Goal: Transaction & Acquisition: Purchase product/service

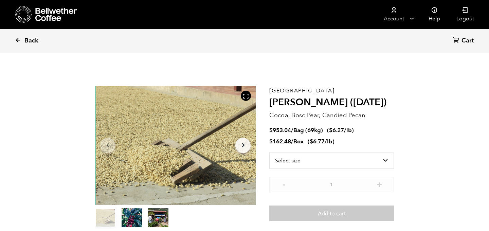
click at [28, 42] on span "Back" at bounding box center [31, 41] width 14 height 8
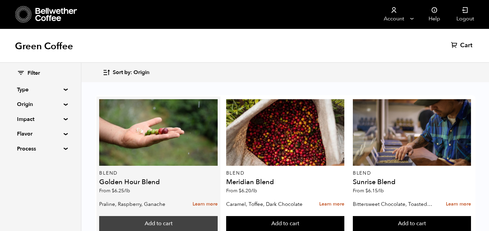
scroll to position [438, 0]
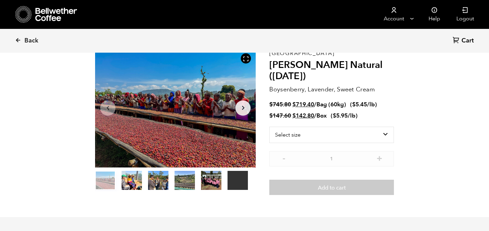
scroll to position [39, 0]
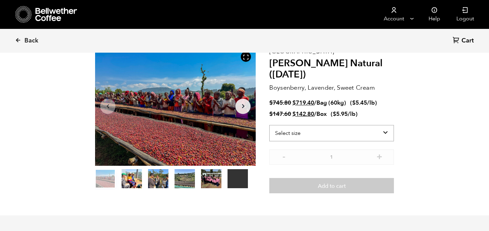
click at [374, 133] on select "Select size Bag (60kg) (132 lbs) Box (24 lbs)" at bounding box center [331, 133] width 125 height 16
select select "bag-3"
click at [269, 125] on select "Select size Bag (60kg) (132 lbs) Box (24 lbs)" at bounding box center [331, 133] width 125 height 16
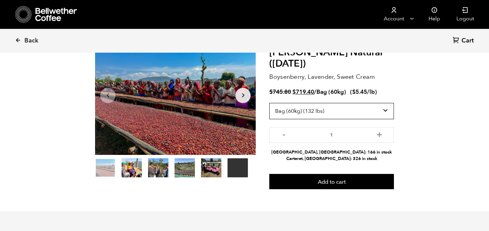
scroll to position [57, 0]
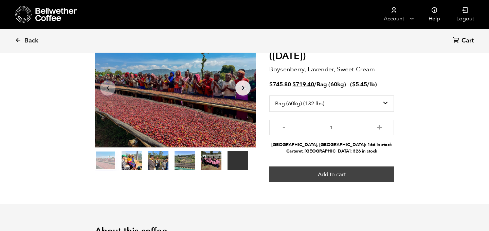
click at [364, 171] on button "Add to cart" at bounding box center [331, 174] width 125 height 16
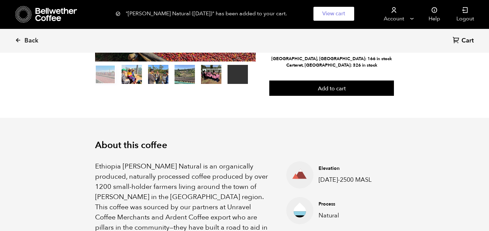
scroll to position [0, 0]
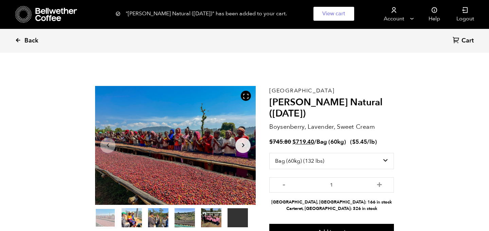
click at [18, 39] on icon at bounding box center [18, 40] width 6 height 6
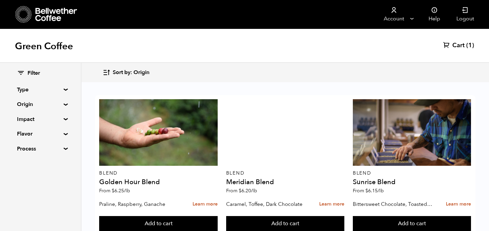
scroll to position [326, 0]
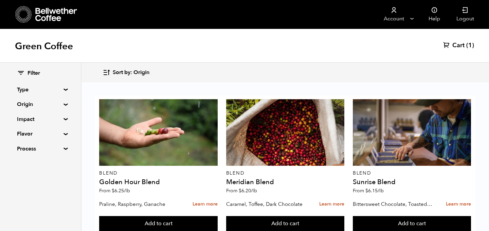
scroll to position [428, 0]
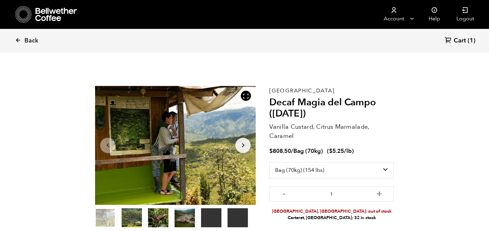
select select "bag"
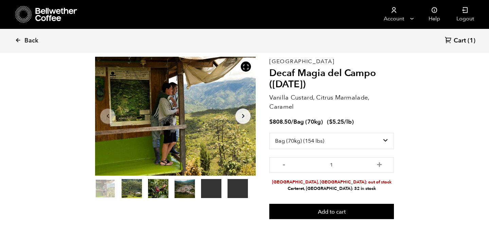
scroll to position [30, 0]
